Goal: Book appointment/travel/reservation

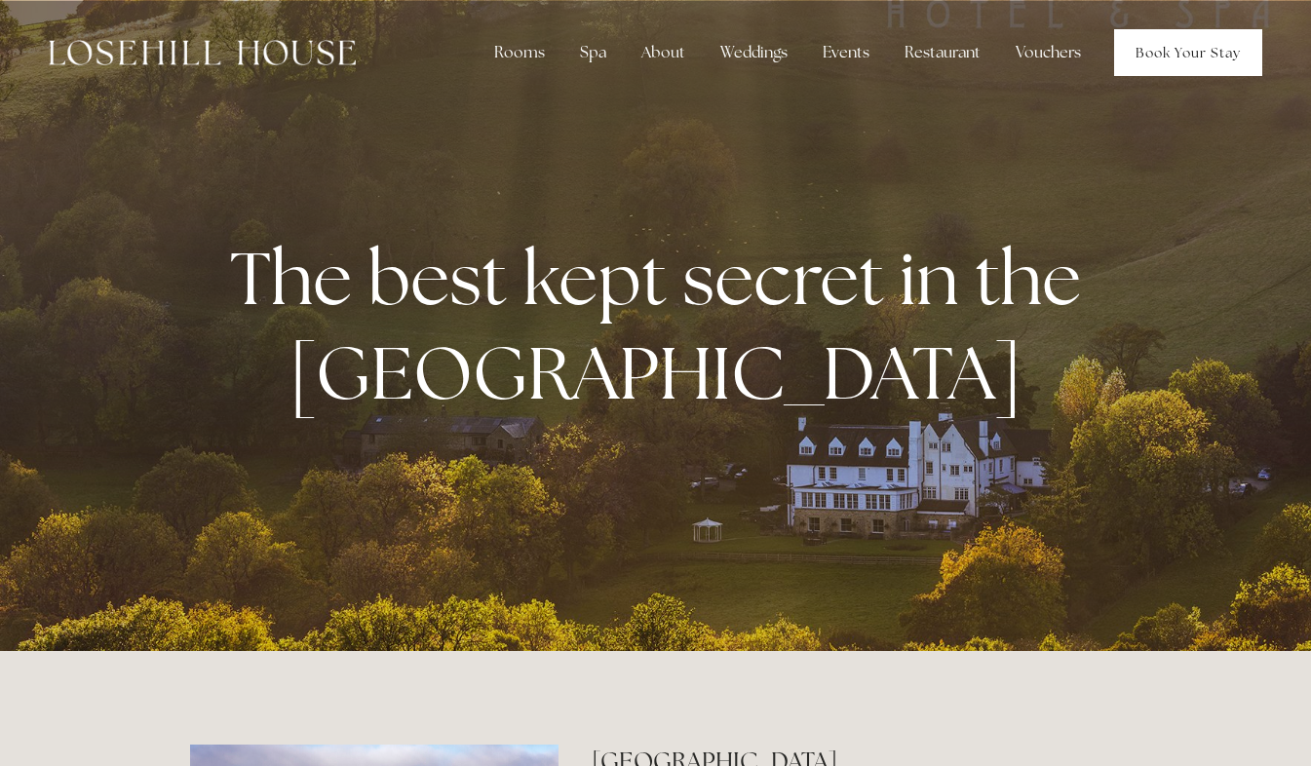
click at [1229, 48] on link "Book Your Stay" at bounding box center [1188, 52] width 148 height 47
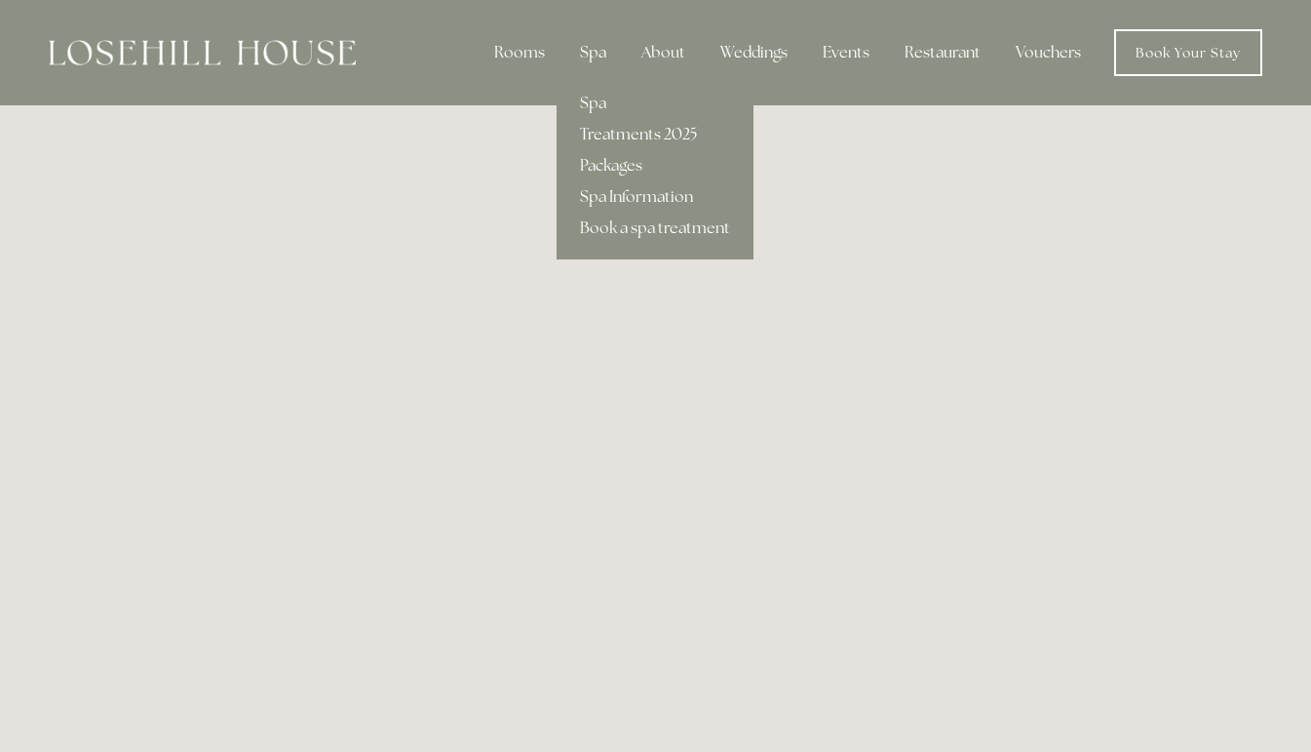
click at [620, 132] on link "Treatments 2025" at bounding box center [655, 134] width 197 height 31
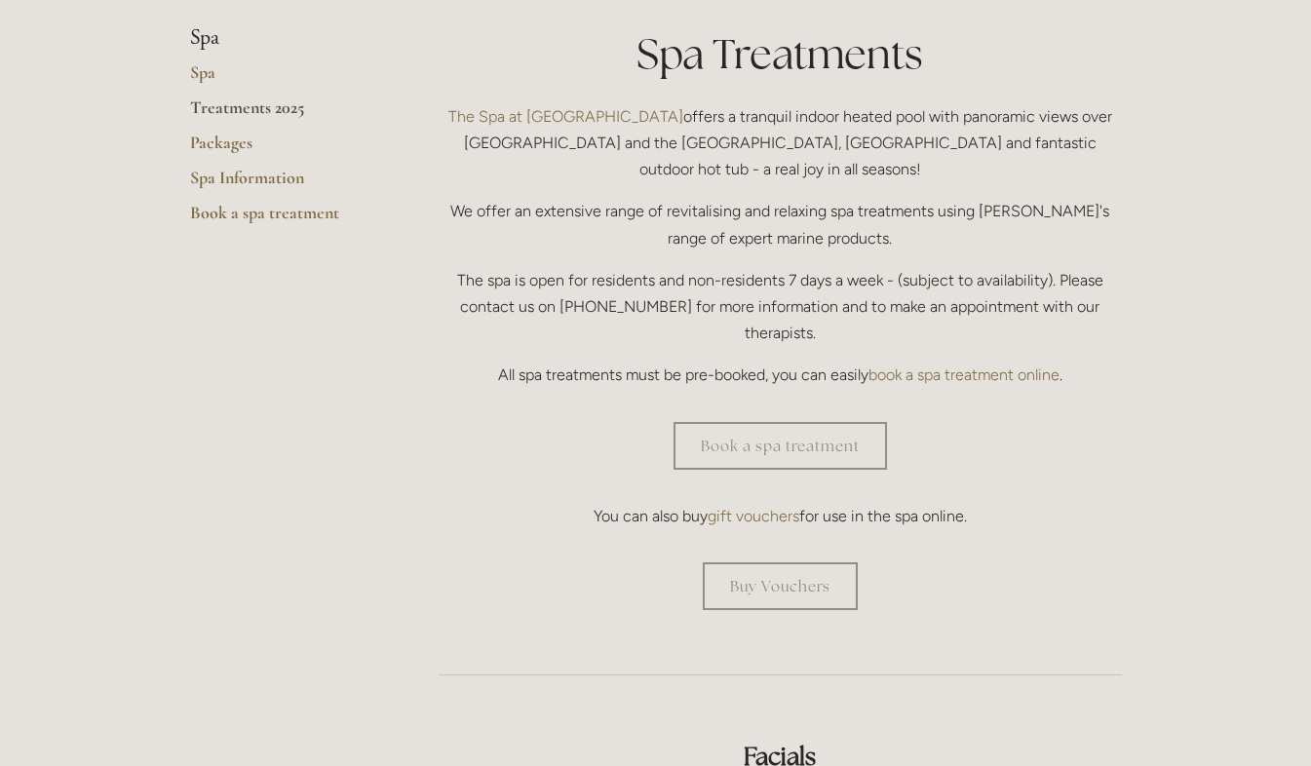
scroll to position [484, 0]
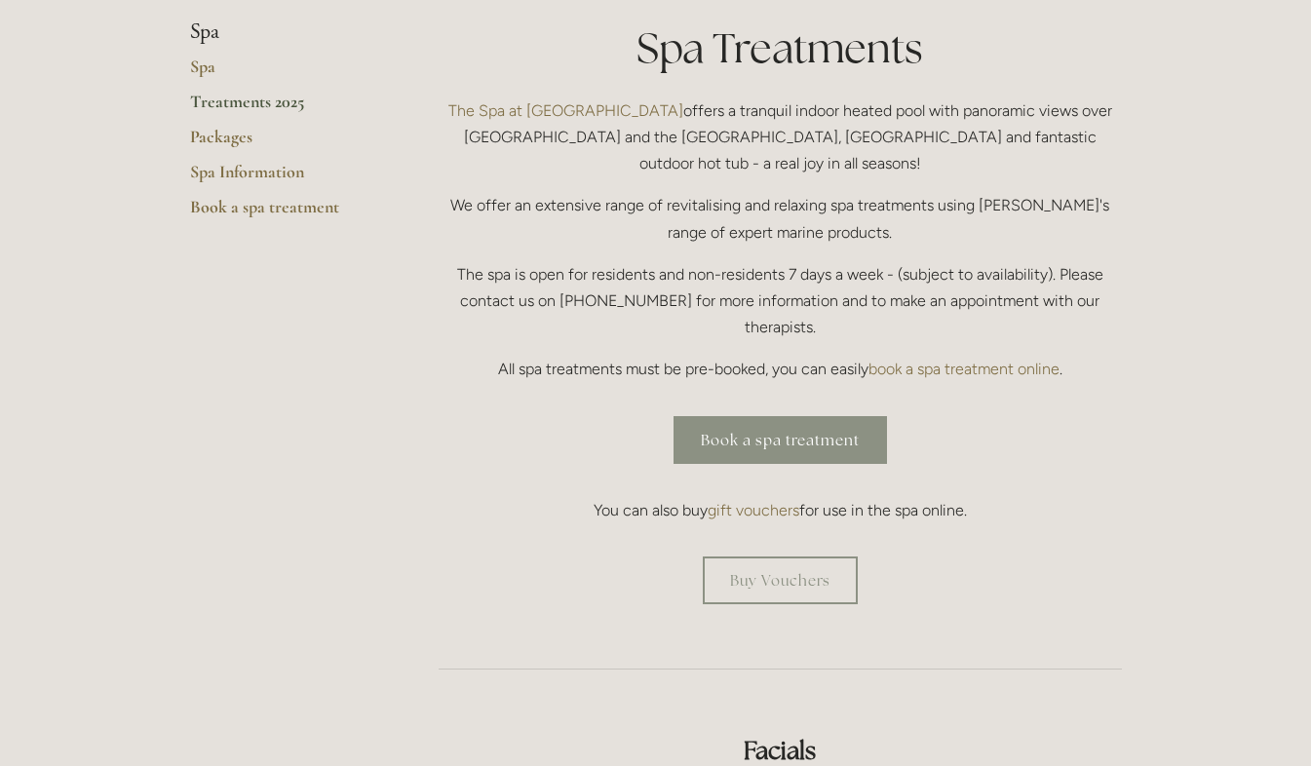
click at [806, 416] on link "Book a spa treatment" at bounding box center [781, 440] width 214 height 48
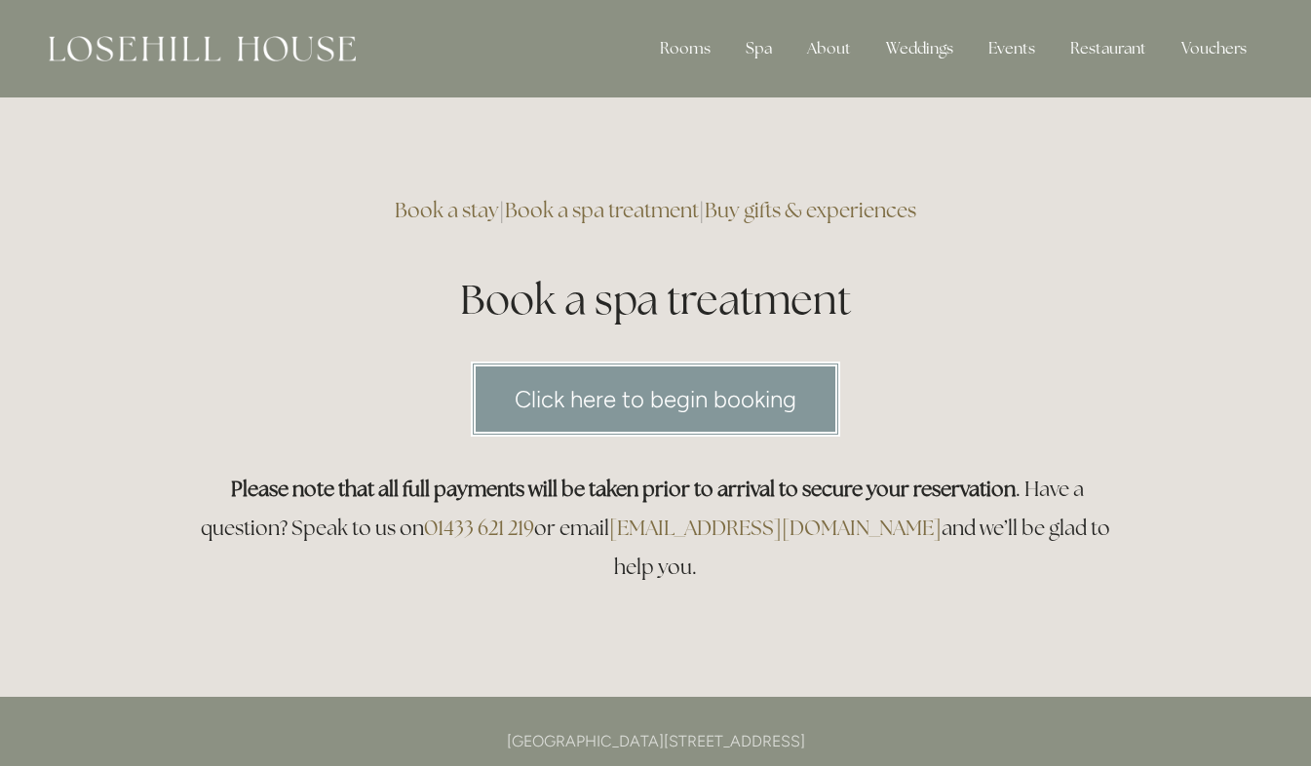
click at [687, 389] on link "Click here to begin booking" at bounding box center [656, 399] width 370 height 75
